Goal: Task Accomplishment & Management: Manage account settings

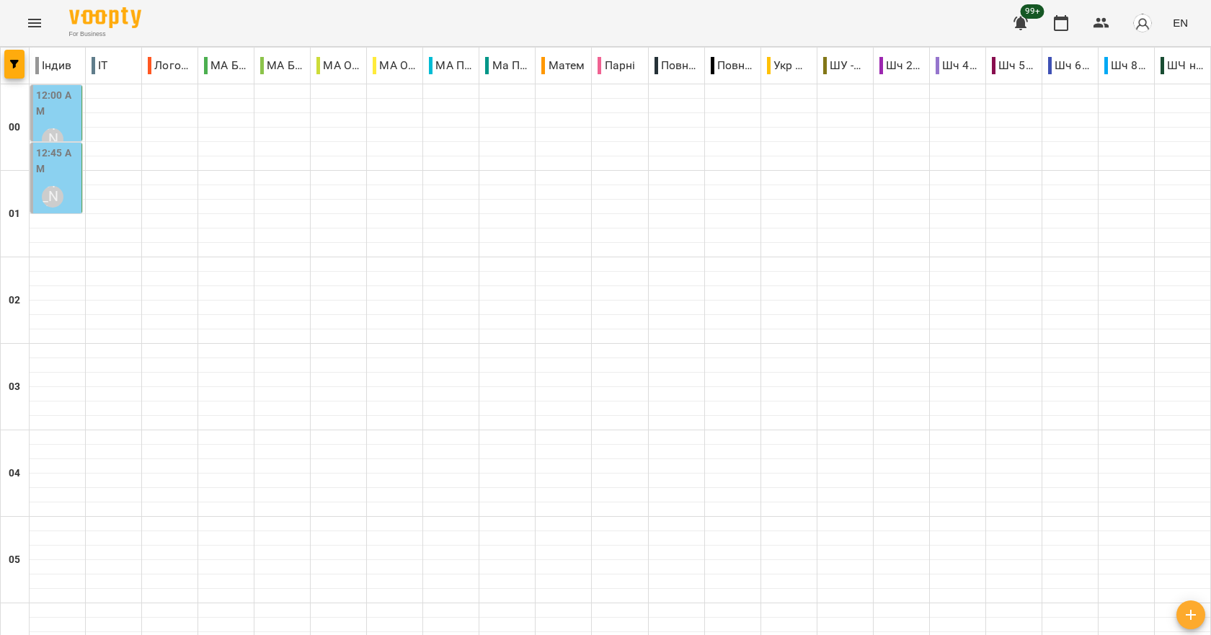
scroll to position [1477, 0]
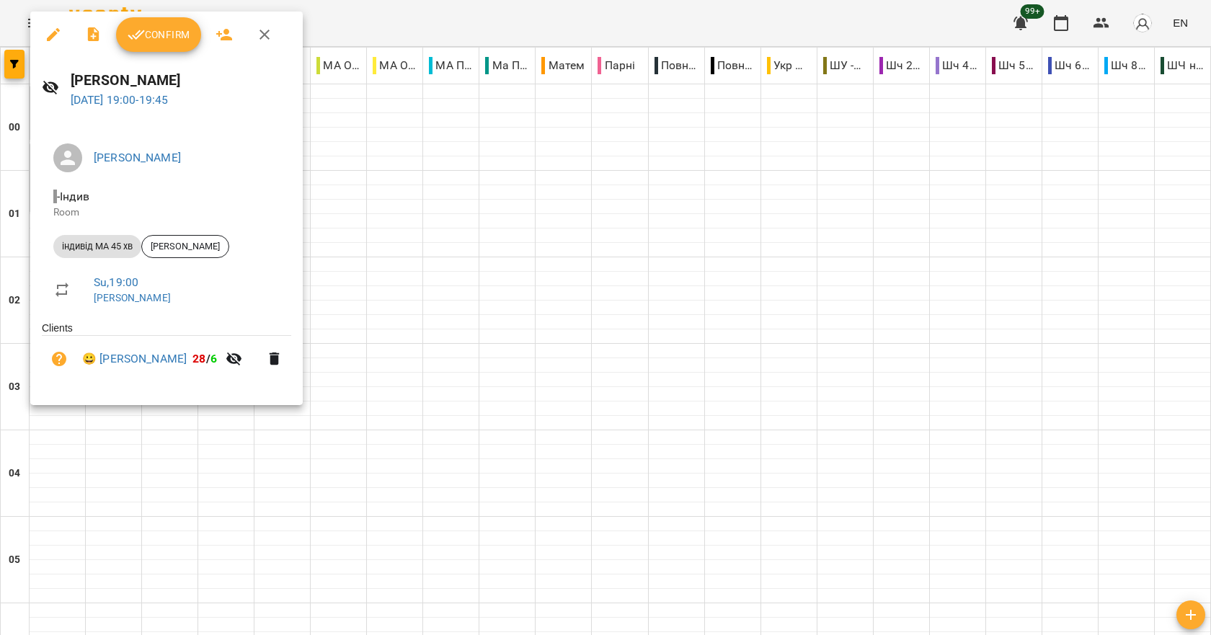
click at [149, 43] on span "Confirm" at bounding box center [159, 34] width 62 height 17
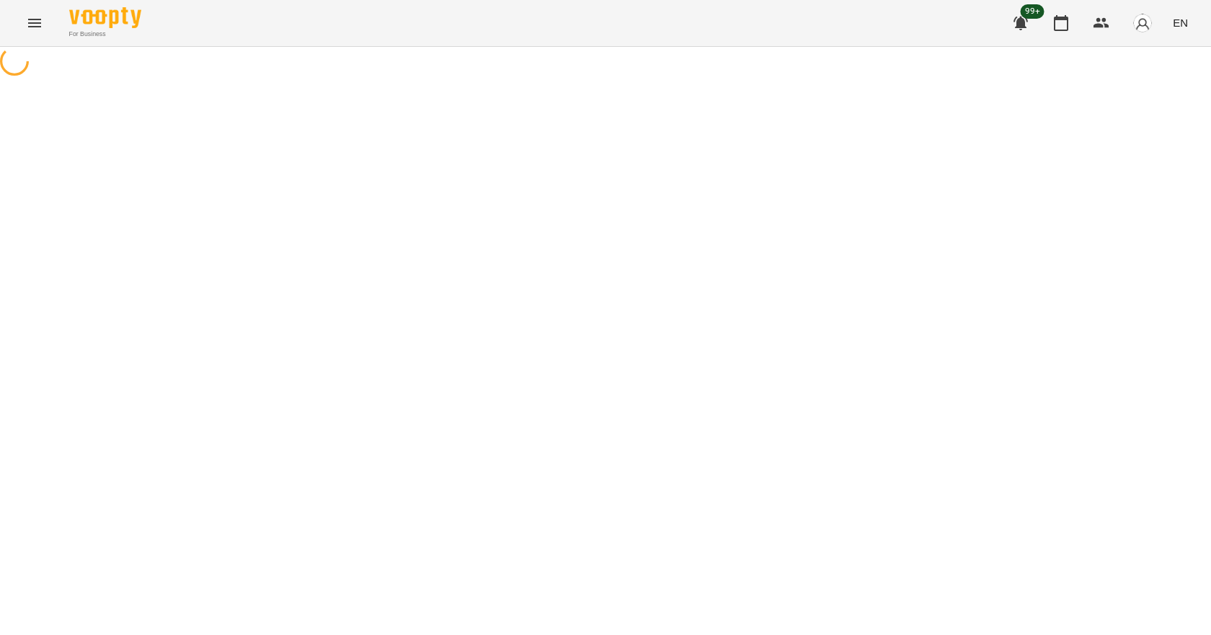
click at [1181, 24] on span "EN" at bounding box center [1180, 22] width 15 height 15
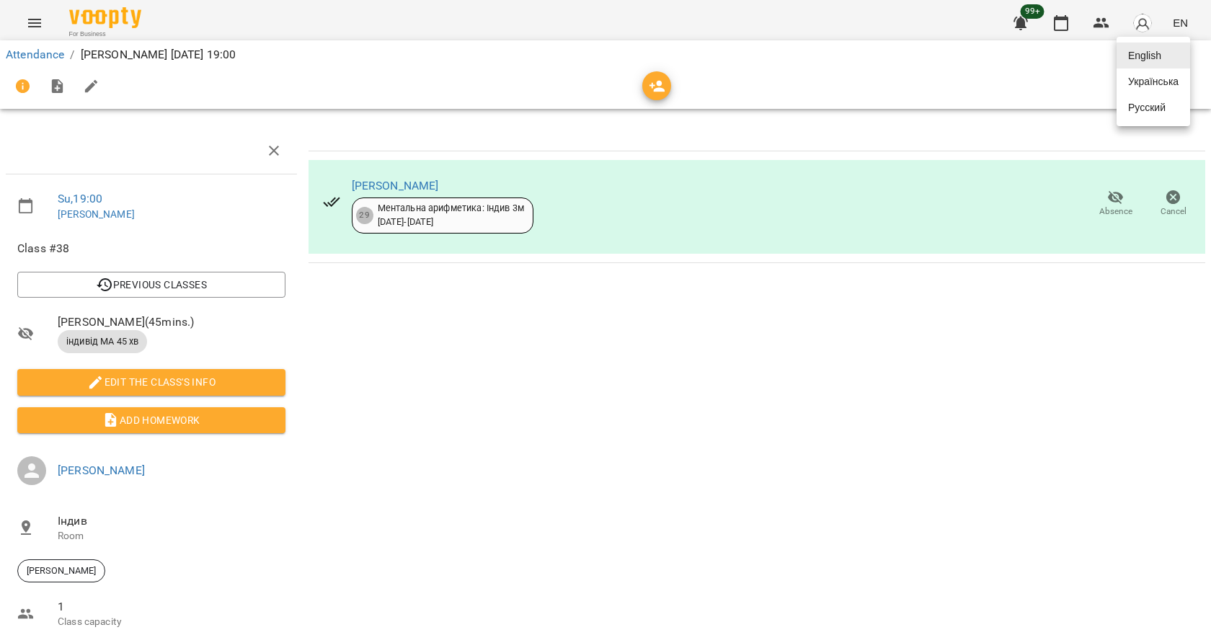
click at [1166, 86] on div "Українська" at bounding box center [1153, 81] width 74 height 26
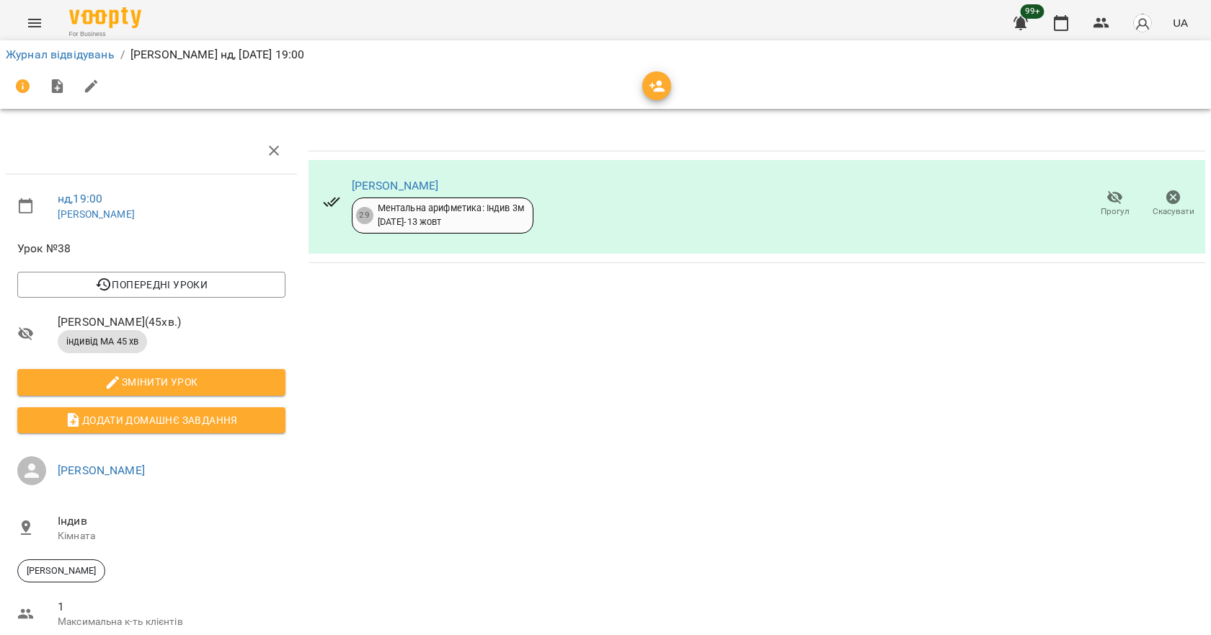
click at [1106, 200] on icon "button" at bounding box center [1114, 197] width 17 height 17
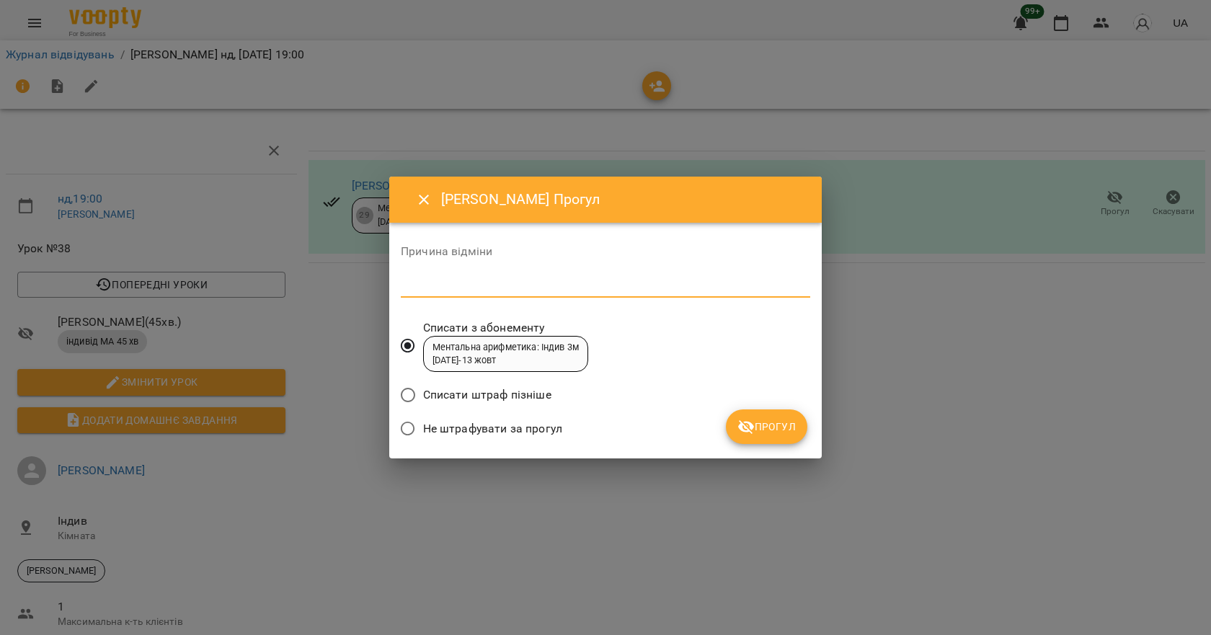
click at [497, 283] on textarea at bounding box center [605, 286] width 409 height 14
type textarea "******"
click at [794, 433] on span "Прогул" at bounding box center [766, 426] width 58 height 17
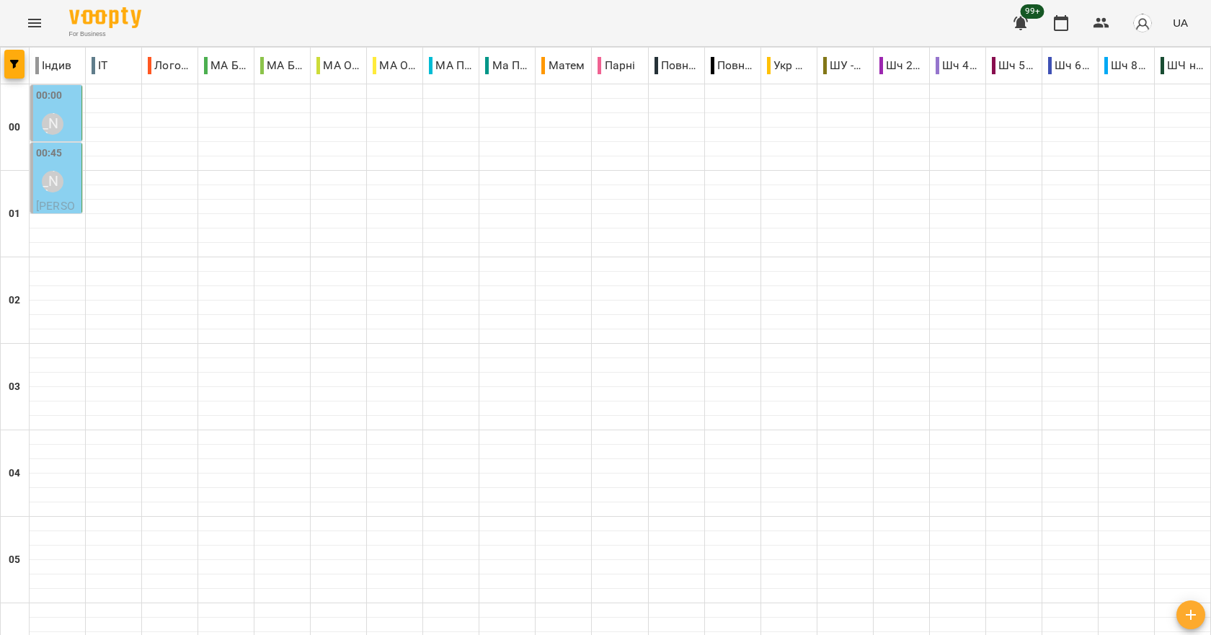
scroll to position [1621, 0]
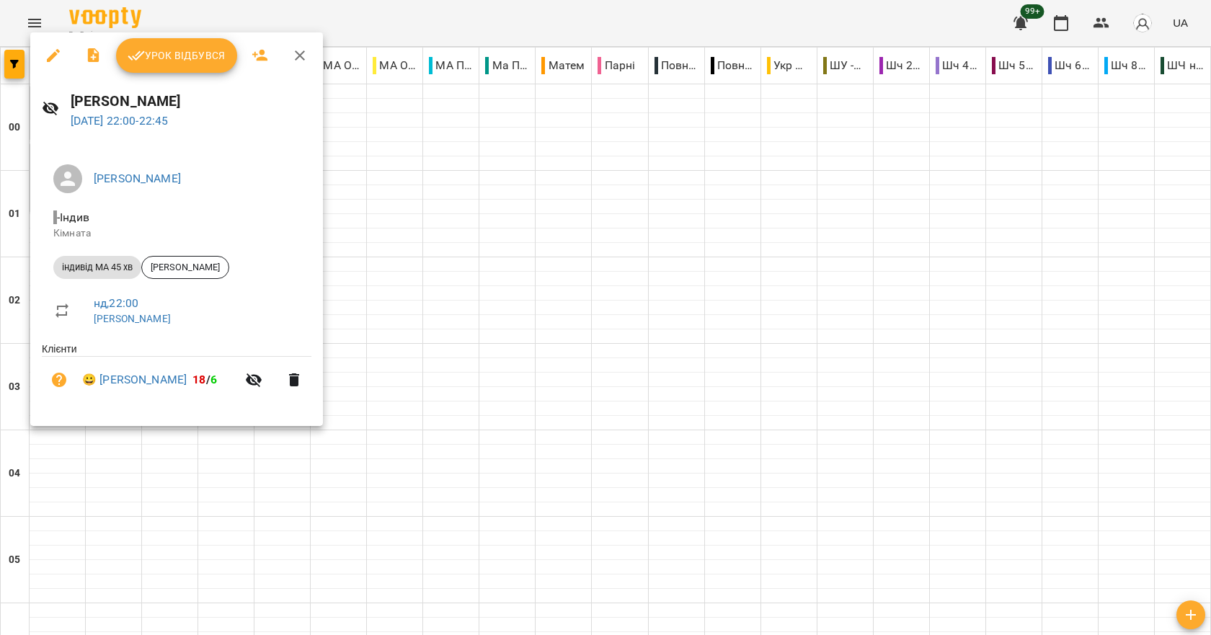
click at [167, 56] on span "Урок відбувся" at bounding box center [177, 55] width 98 height 17
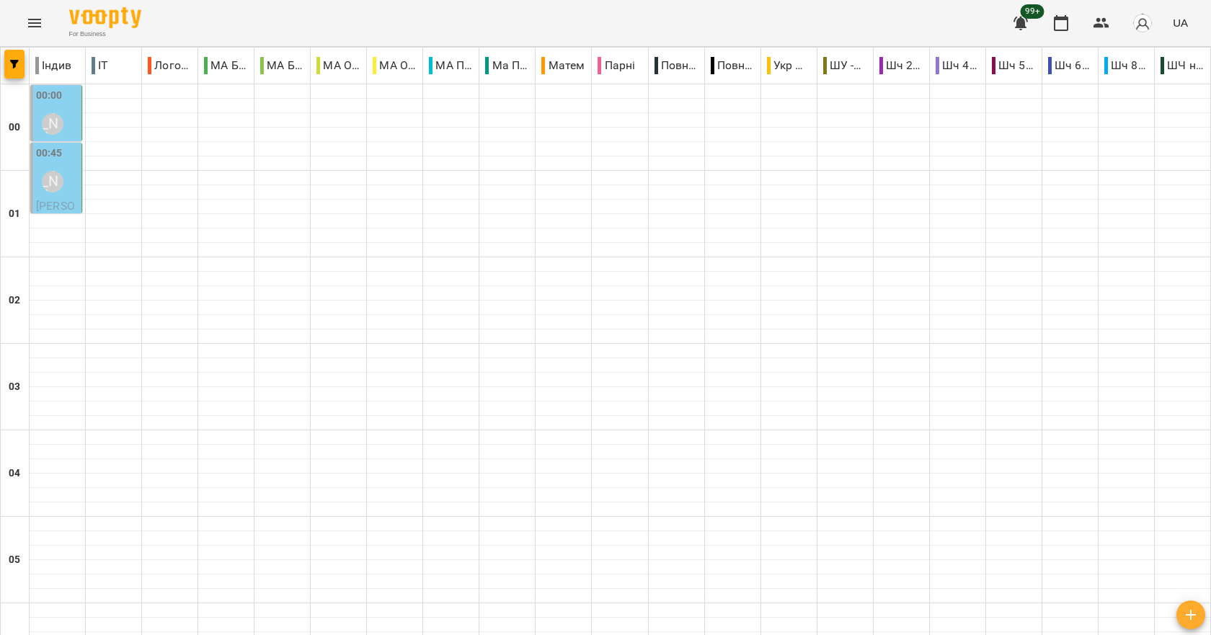
click at [72, 123] on div "00:00 [PERSON_NAME]" at bounding box center [57, 114] width 43 height 53
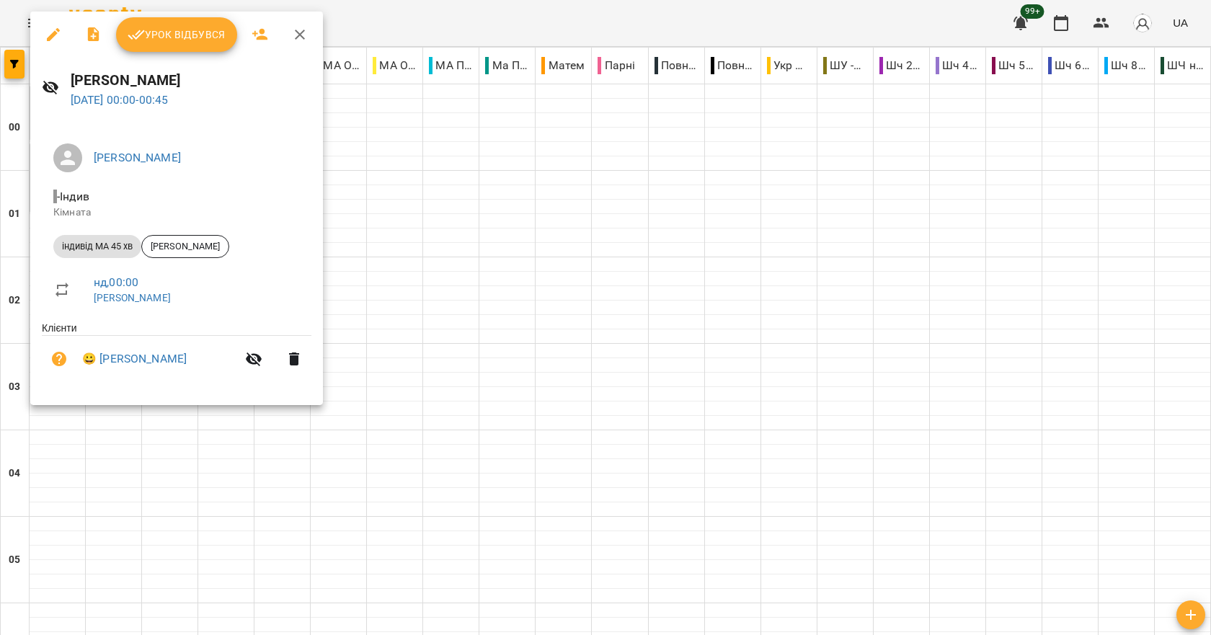
click at [175, 48] on button "Урок відбувся" at bounding box center [176, 34] width 121 height 35
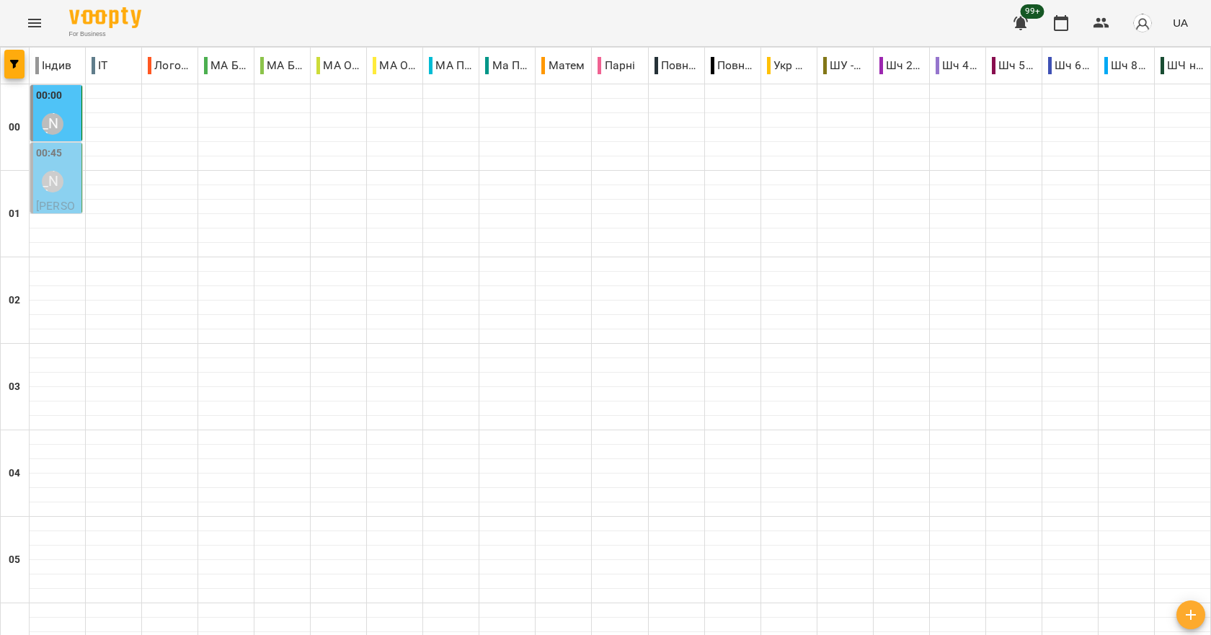
scroll to position [1621, 0]
type input "**********"
click at [68, 122] on div "[PERSON_NAME]" at bounding box center [52, 123] width 33 height 33
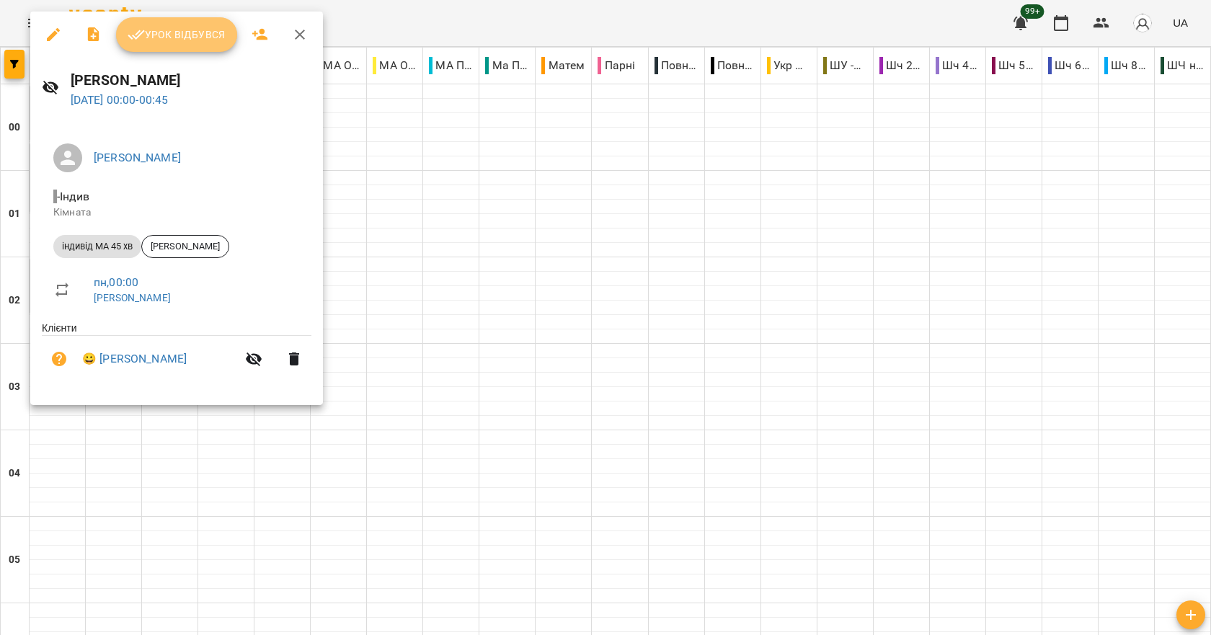
click at [172, 41] on span "Урок відбувся" at bounding box center [177, 34] width 98 height 17
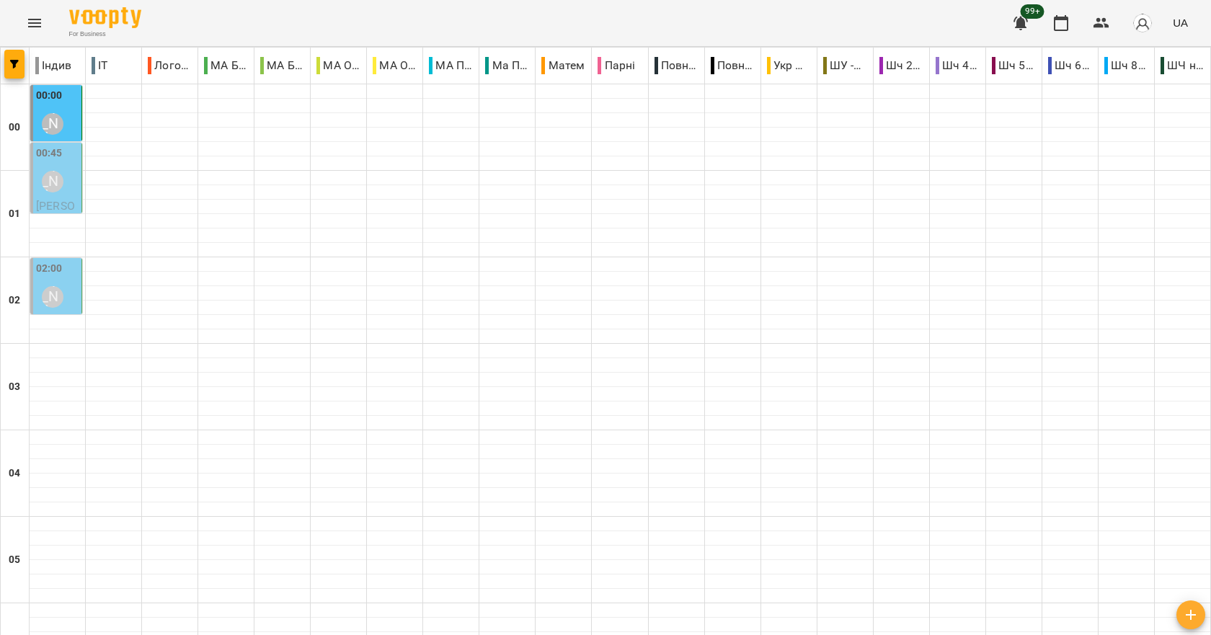
click at [52, 195] on div "[PERSON_NAME]" at bounding box center [52, 181] width 33 height 33
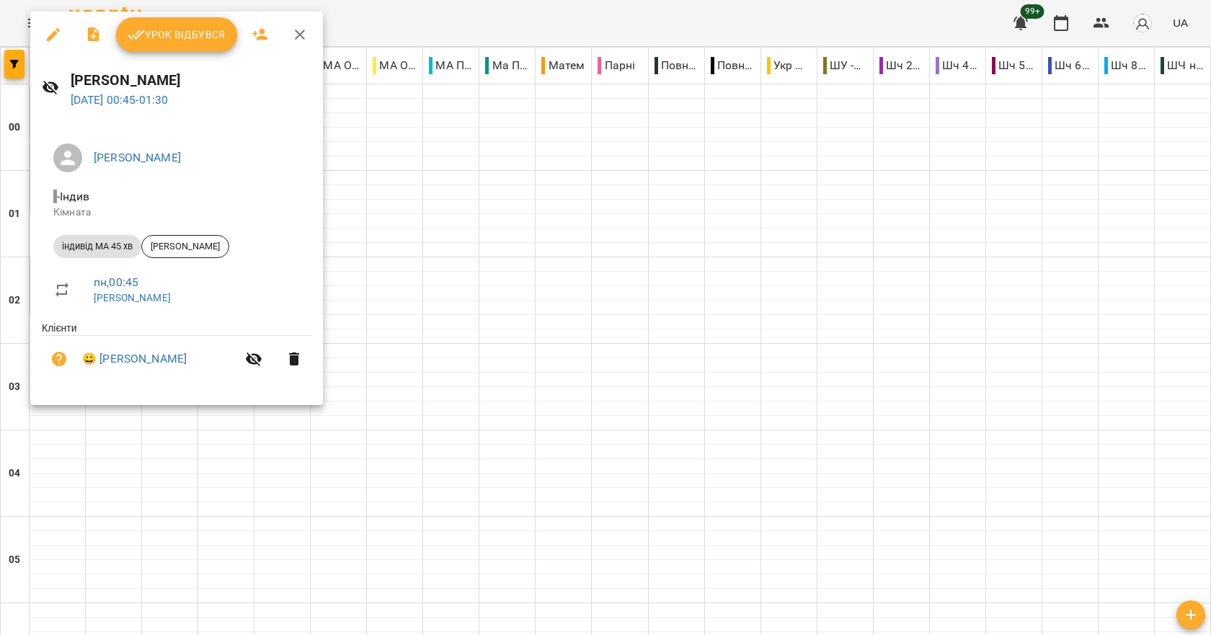
click at [140, 36] on icon "button" at bounding box center [136, 34] width 17 height 17
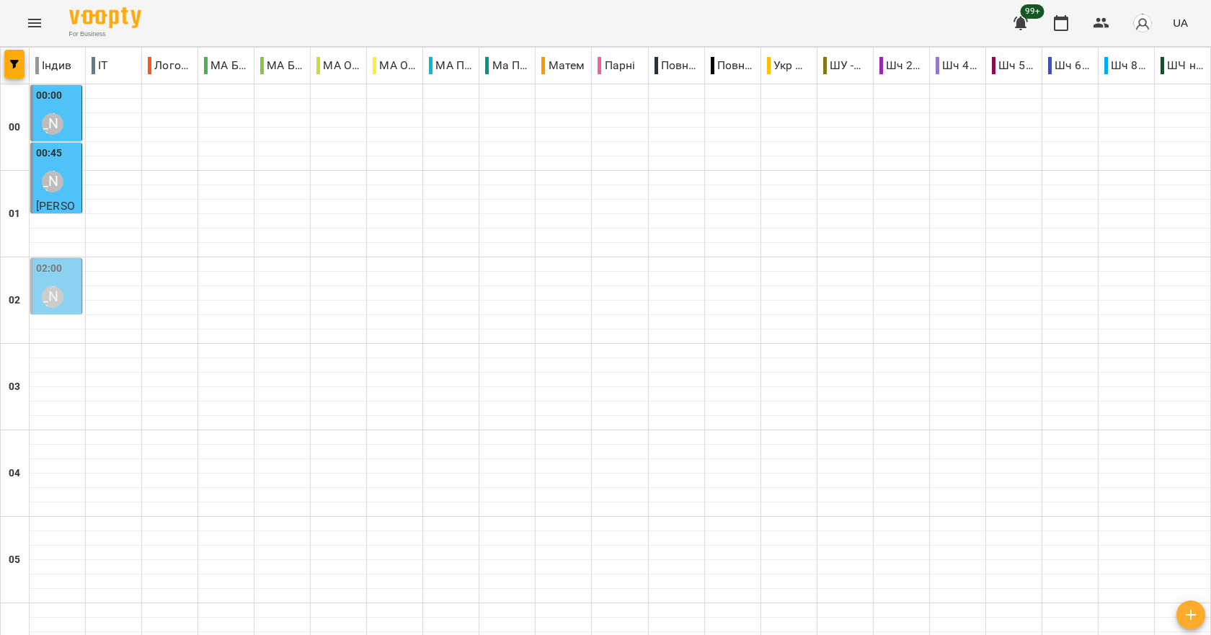
click at [70, 272] on div "02:00 [PERSON_NAME]" at bounding box center [57, 287] width 43 height 53
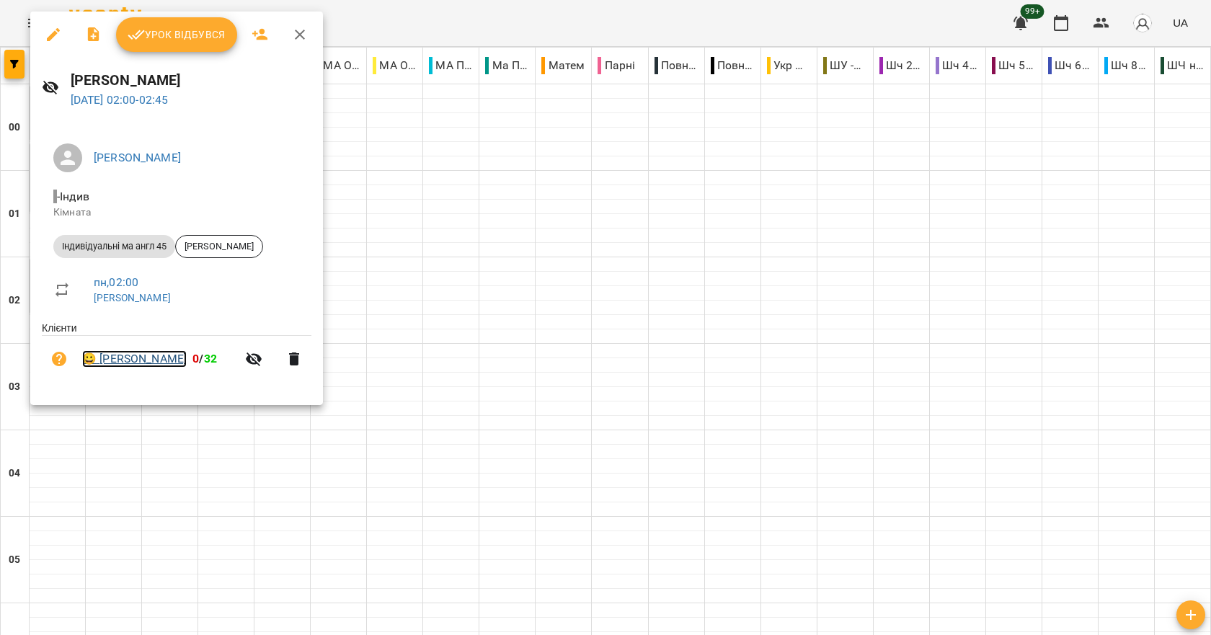
click at [131, 357] on link "😀 [PERSON_NAME]" at bounding box center [134, 358] width 105 height 17
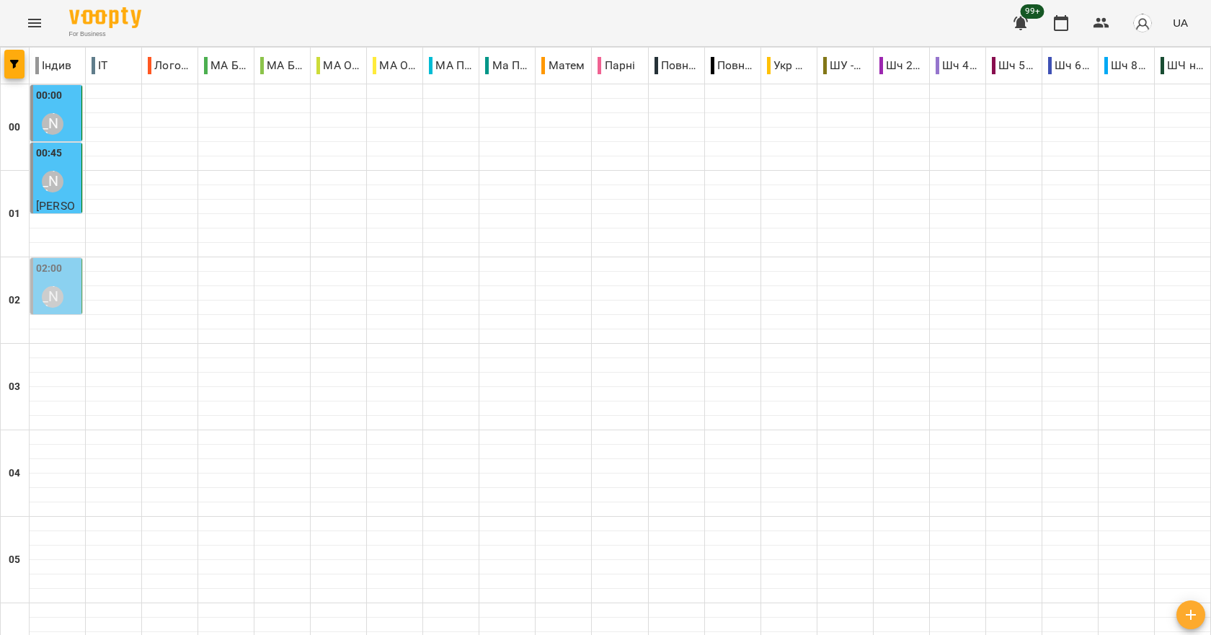
click at [66, 284] on div "[PERSON_NAME]" at bounding box center [52, 296] width 33 height 33
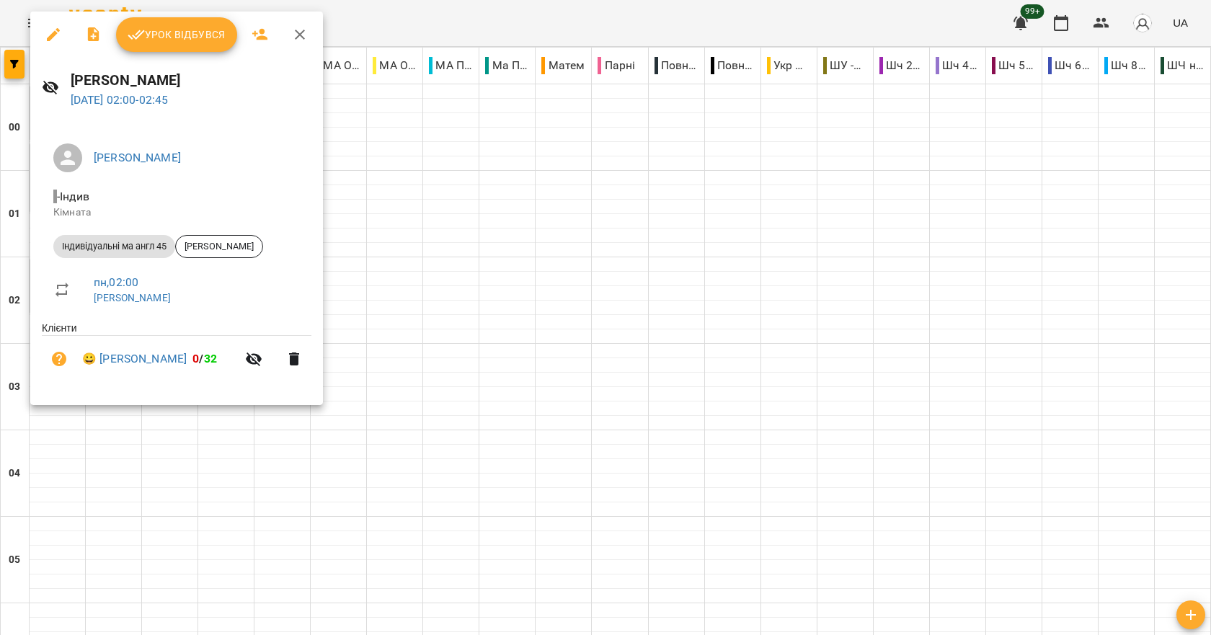
click at [187, 32] on span "Урок відбувся" at bounding box center [177, 34] width 98 height 17
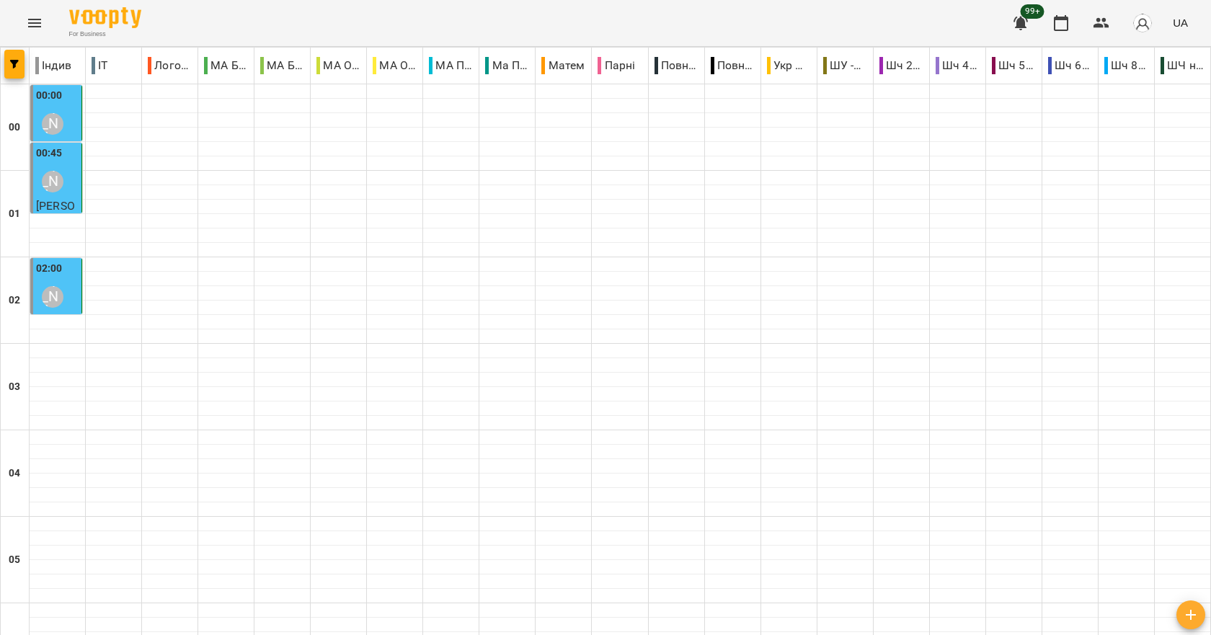
scroll to position [793, 0]
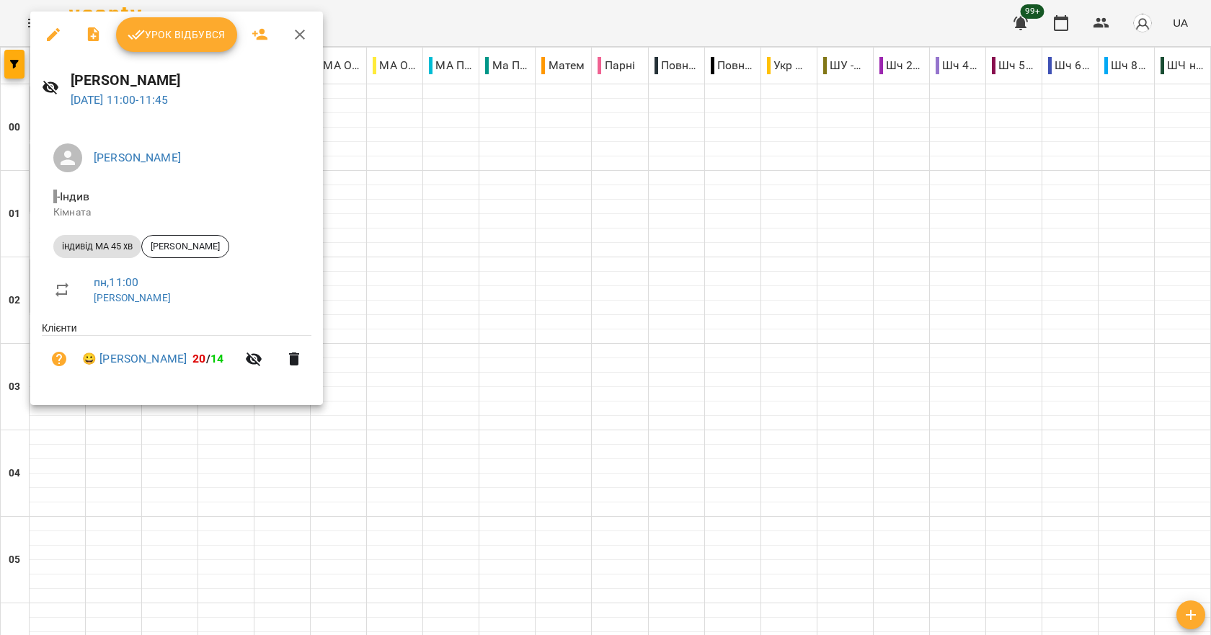
click at [135, 32] on icon "button" at bounding box center [136, 34] width 17 height 17
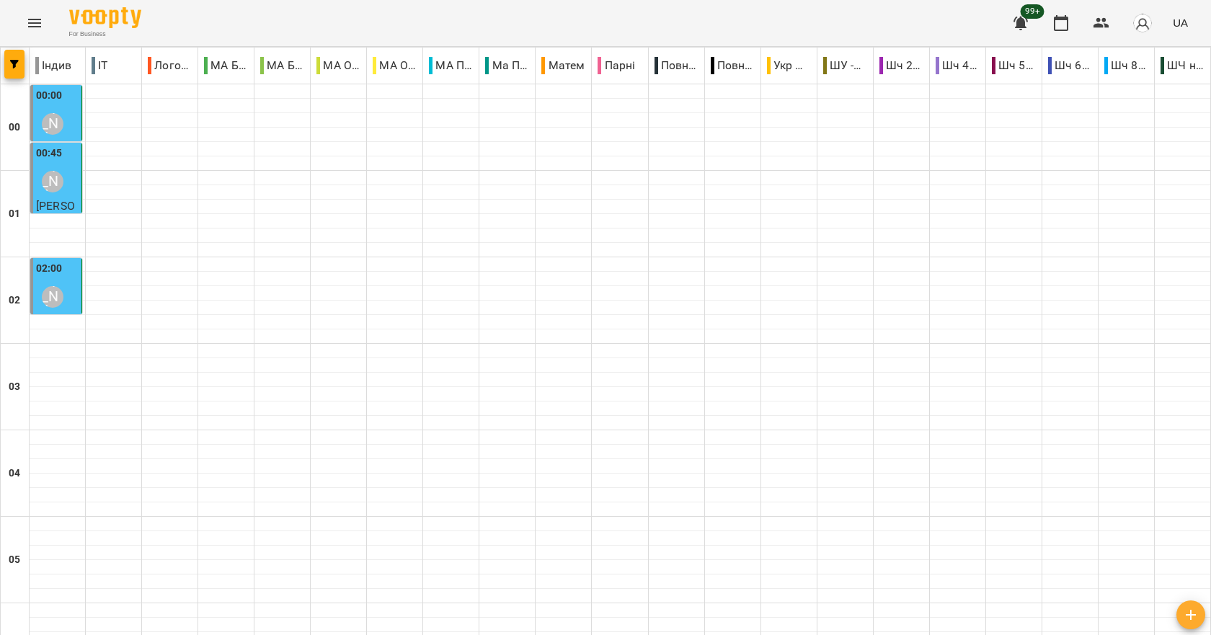
scroll to position [1044, 0]
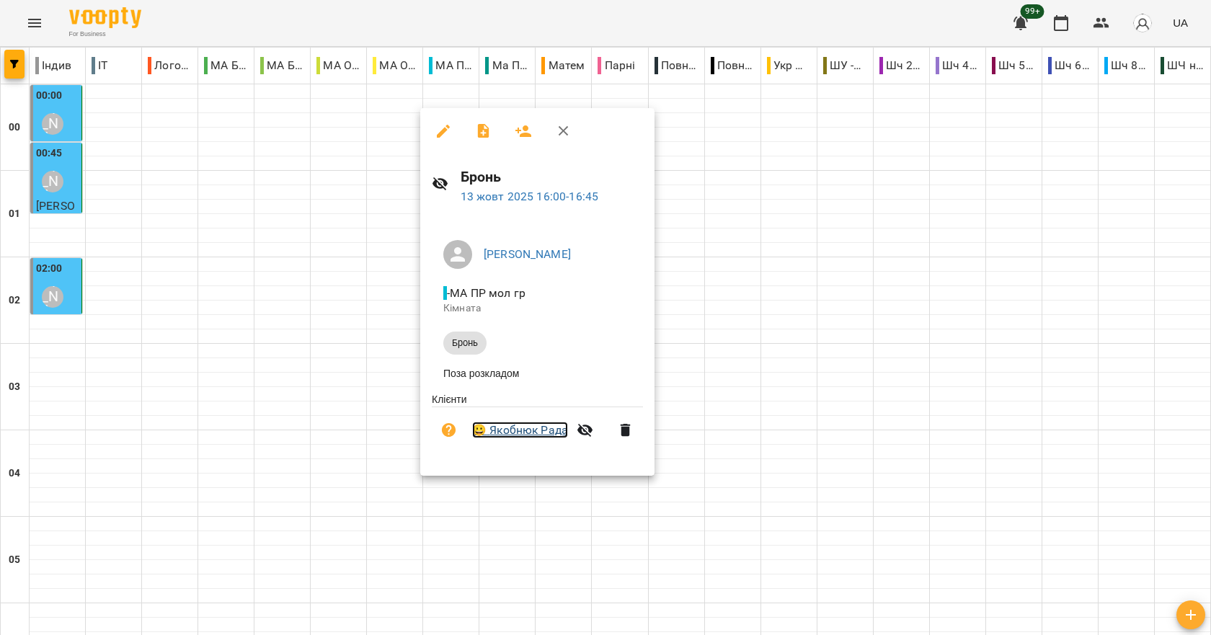
click at [543, 430] on link "😀 Якобнюк Рада" at bounding box center [520, 430] width 96 height 17
